Goal: Use online tool/utility: Utilize a website feature to perform a specific function

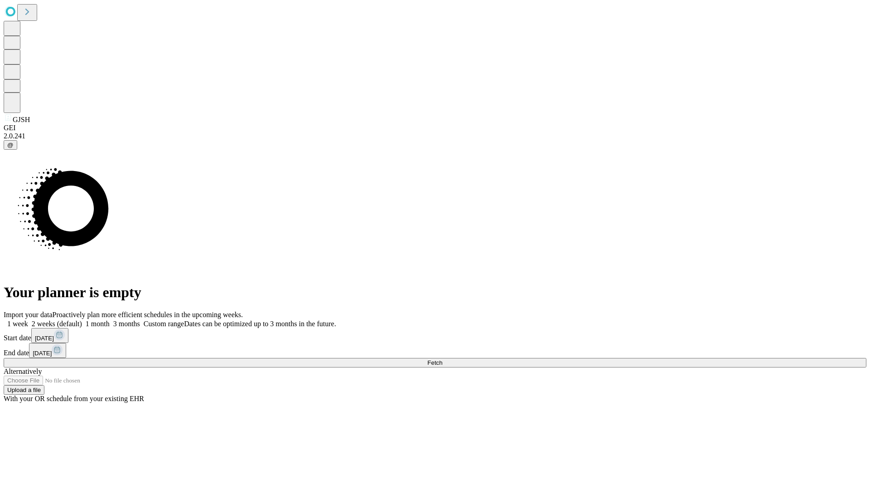
click at [28, 320] on label "1 week" at bounding box center [16, 324] width 24 height 8
click at [442, 359] on span "Fetch" at bounding box center [434, 362] width 15 height 7
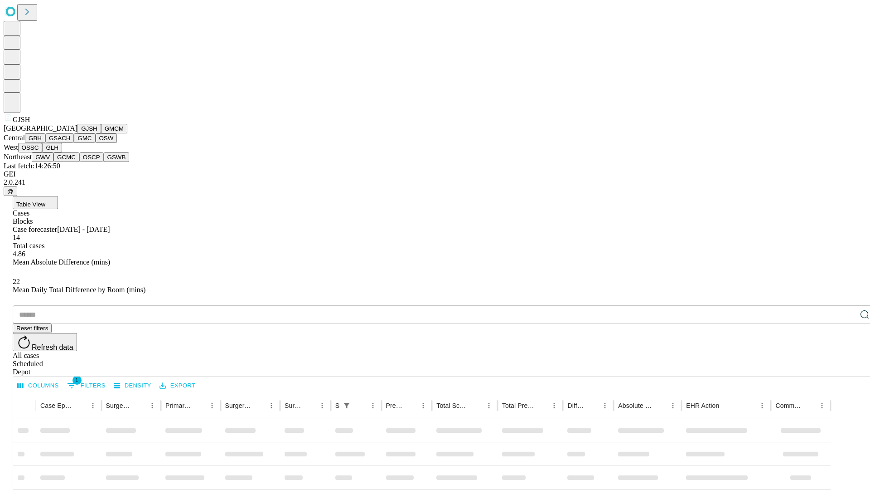
click at [101, 133] on button "GMCM" at bounding box center [114, 129] width 26 height 10
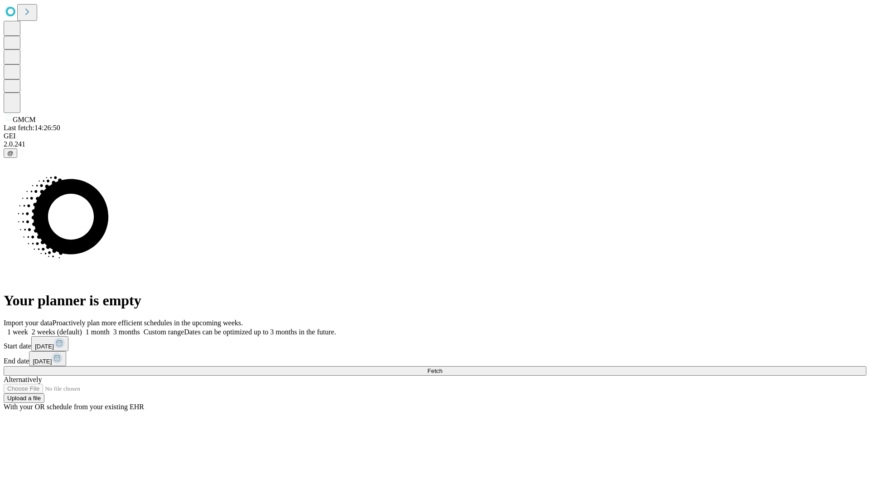
click at [28, 328] on label "1 week" at bounding box center [16, 332] width 24 height 8
click at [442, 367] on span "Fetch" at bounding box center [434, 370] width 15 height 7
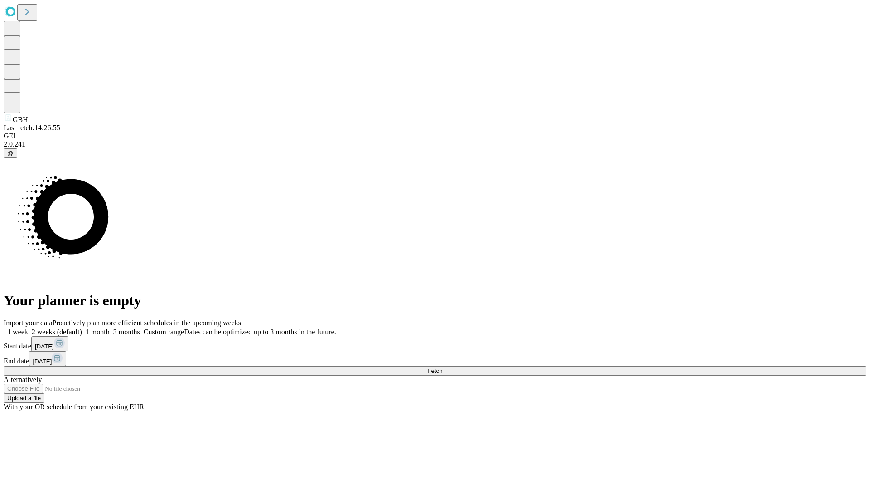
click at [28, 328] on label "1 week" at bounding box center [16, 332] width 24 height 8
click at [442, 367] on span "Fetch" at bounding box center [434, 370] width 15 height 7
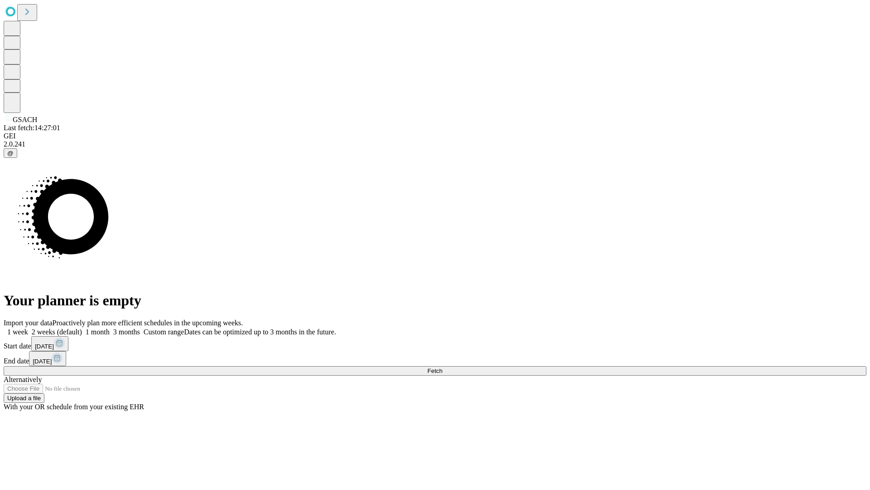
click at [28, 328] on label "1 week" at bounding box center [16, 332] width 24 height 8
click at [442, 367] on span "Fetch" at bounding box center [434, 370] width 15 height 7
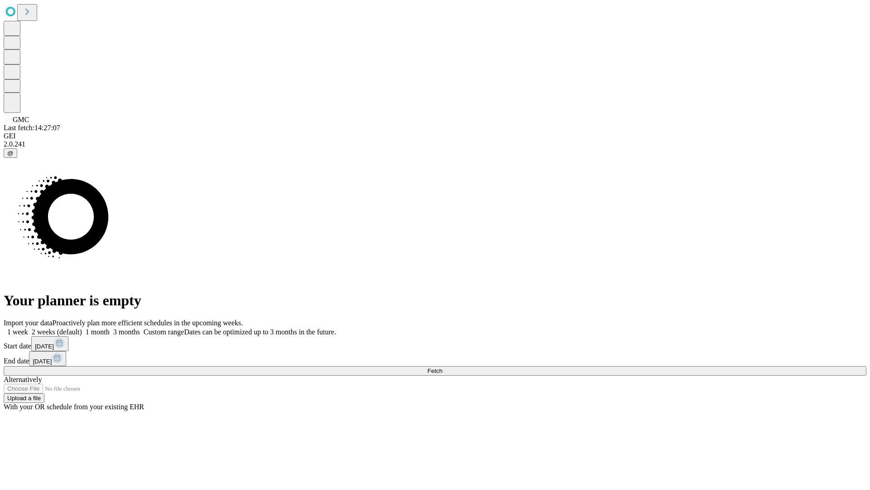
click at [28, 328] on label "1 week" at bounding box center [16, 332] width 24 height 8
click at [442, 367] on span "Fetch" at bounding box center [434, 370] width 15 height 7
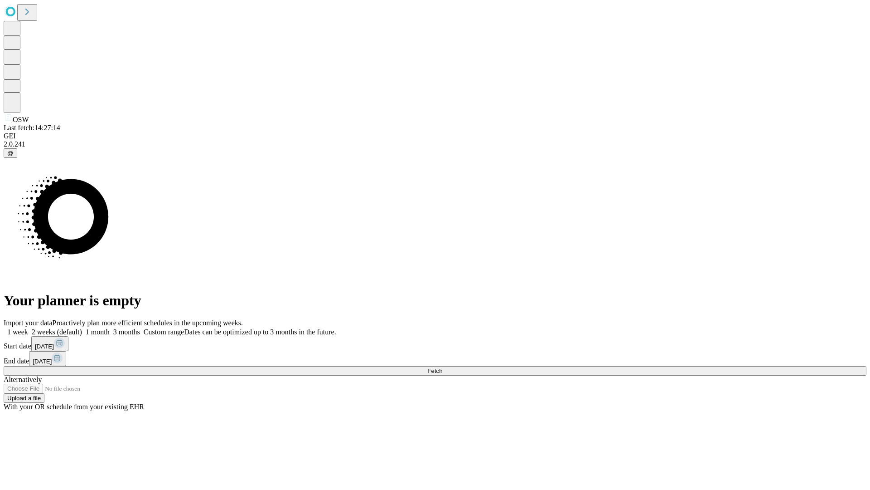
click at [28, 328] on label "1 week" at bounding box center [16, 332] width 24 height 8
click at [442, 367] on span "Fetch" at bounding box center [434, 370] width 15 height 7
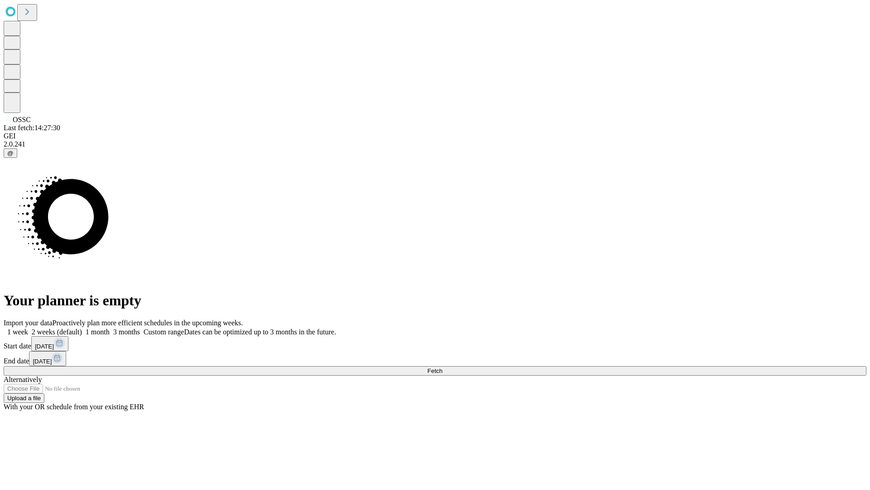
click at [28, 328] on label "1 week" at bounding box center [16, 332] width 24 height 8
click at [442, 367] on span "Fetch" at bounding box center [434, 370] width 15 height 7
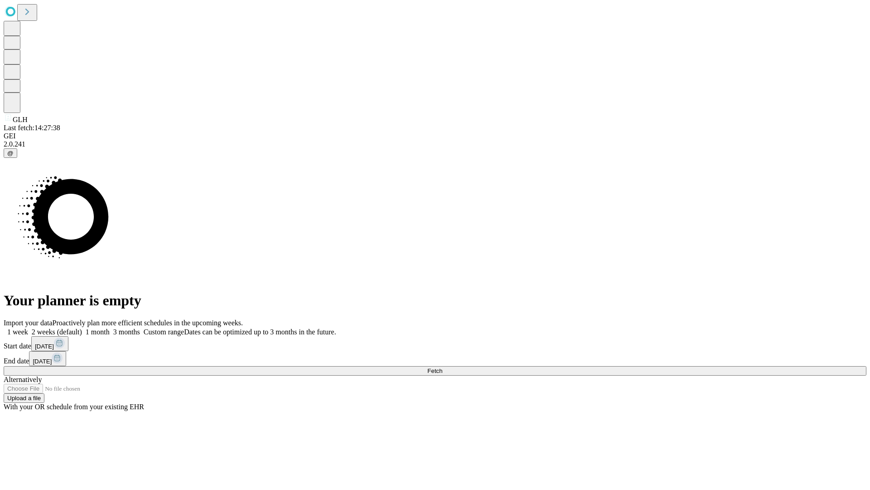
click at [28, 328] on label "1 week" at bounding box center [16, 332] width 24 height 8
click at [442, 367] on span "Fetch" at bounding box center [434, 370] width 15 height 7
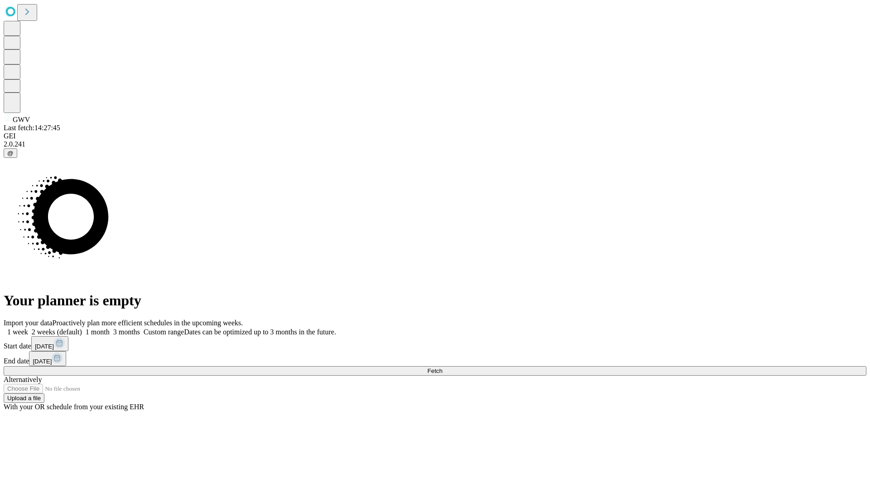
click at [28, 328] on label "1 week" at bounding box center [16, 332] width 24 height 8
click at [442, 367] on span "Fetch" at bounding box center [434, 370] width 15 height 7
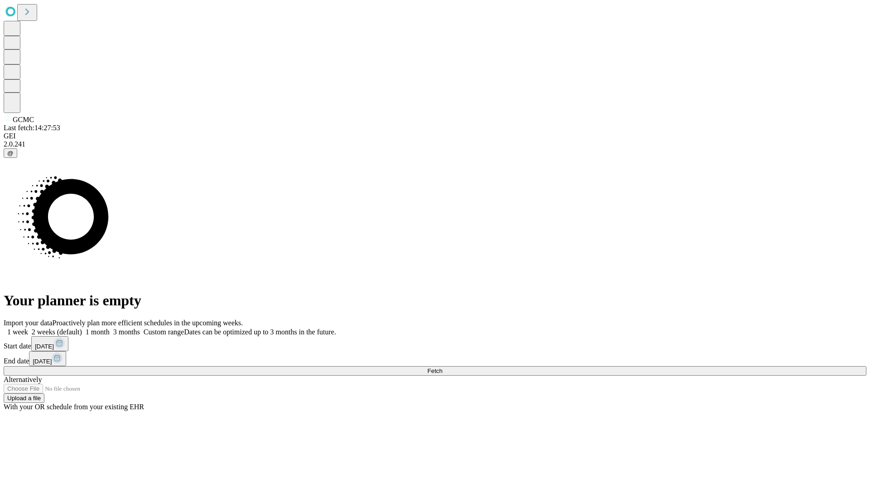
click at [28, 328] on label "1 week" at bounding box center [16, 332] width 24 height 8
click at [442, 367] on span "Fetch" at bounding box center [434, 370] width 15 height 7
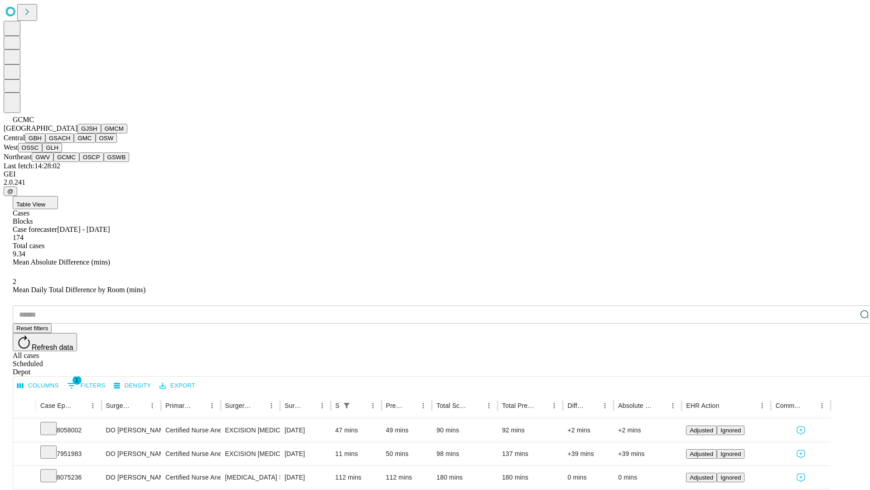
click at [79, 162] on button "OSCP" at bounding box center [91, 157] width 24 height 10
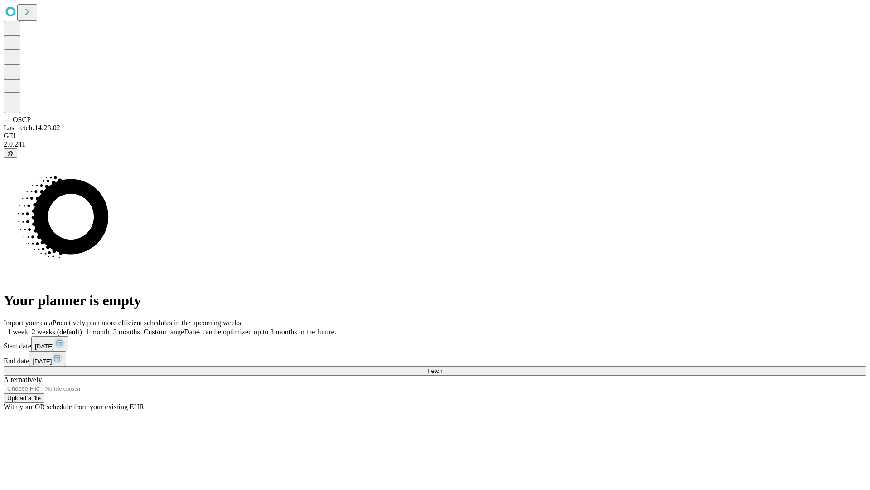
click at [28, 328] on label "1 week" at bounding box center [16, 332] width 24 height 8
click at [442, 367] on span "Fetch" at bounding box center [434, 370] width 15 height 7
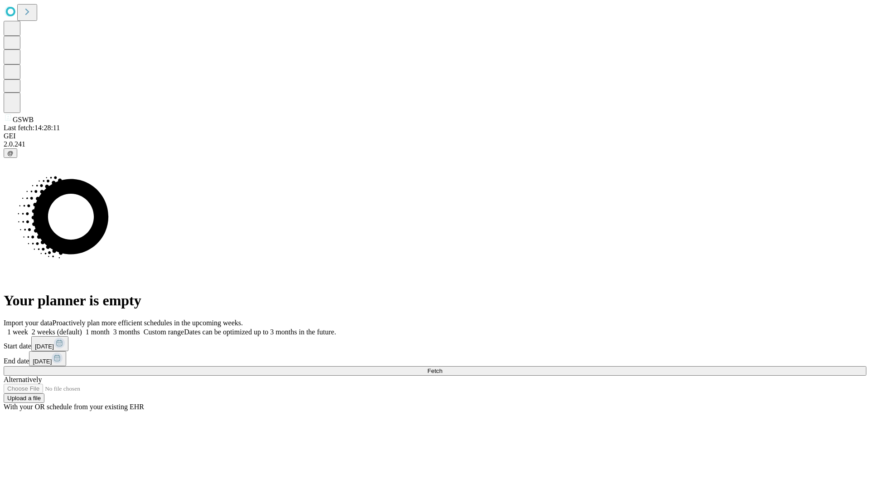
click at [28, 328] on label "1 week" at bounding box center [16, 332] width 24 height 8
click at [442, 367] on span "Fetch" at bounding box center [434, 370] width 15 height 7
